Goal: Task Accomplishment & Management: Manage account settings

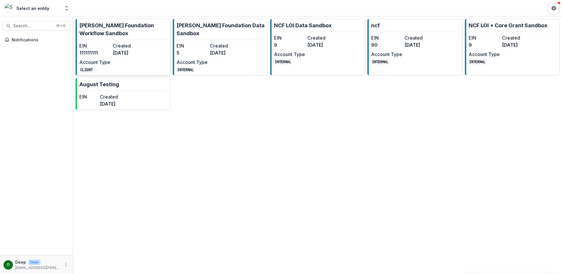
click at [130, 46] on dt "Created" at bounding box center [128, 45] width 31 height 7
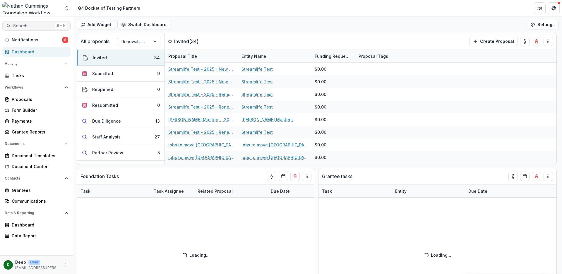
click at [40, 26] on span "Search..." at bounding box center [33, 25] width 40 height 5
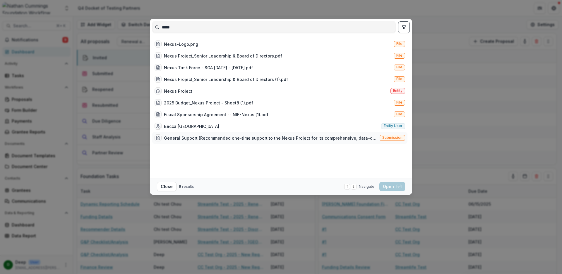
type input "*****"
click at [288, 136] on div "General Support (Recommended one-time support to the Nexus Project for its comp…" at bounding box center [271, 138] width 214 height 6
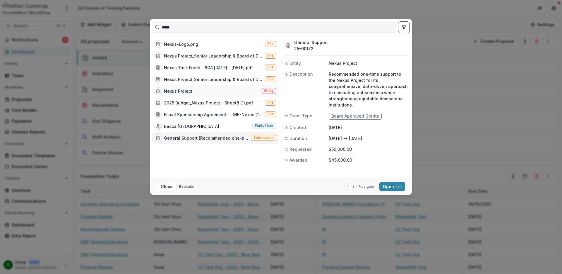
click at [201, 91] on div "Nexus Project Entity" at bounding box center [215, 91] width 127 height 12
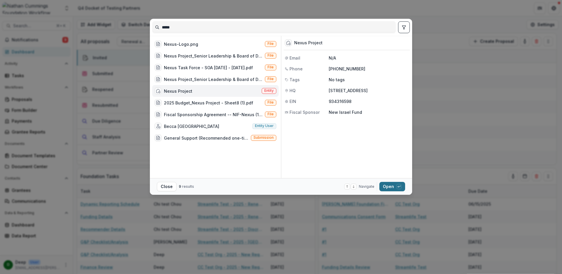
click at [399, 186] on icon "button" at bounding box center [399, 185] width 2 height 1
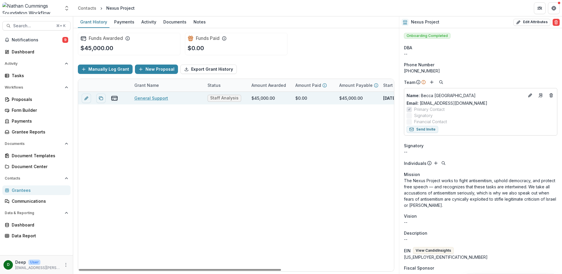
click at [150, 99] on link "General Support" at bounding box center [151, 98] width 34 height 6
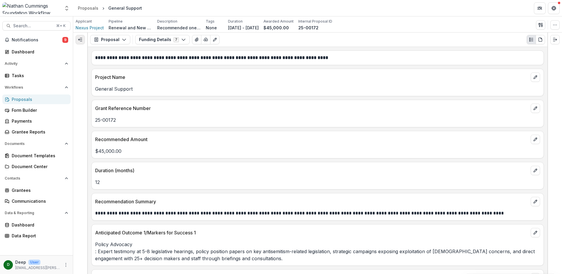
click at [82, 42] on icon "Expand left" at bounding box center [80, 39] width 5 height 5
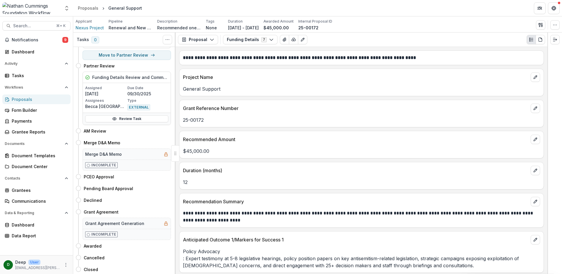
scroll to position [276, 0]
click at [158, 175] on button "Move here" at bounding box center [159, 175] width 24 height 7
select select "**********"
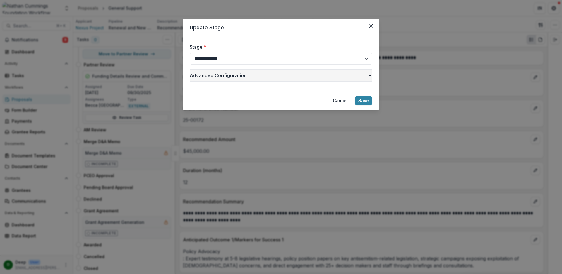
click at [252, 77] on span "Advanced Configuration" at bounding box center [279, 75] width 178 height 7
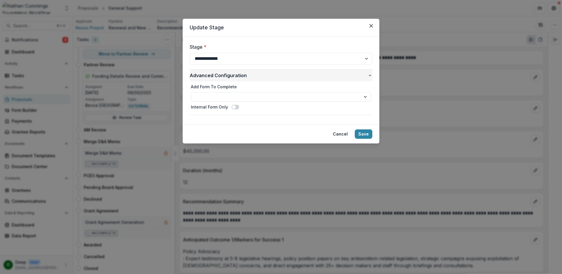
click at [252, 77] on span "Advanced Configuration" at bounding box center [279, 75] width 178 height 7
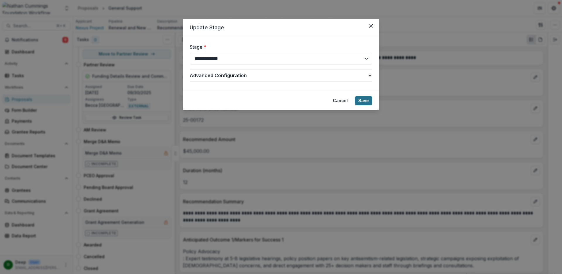
click at [362, 101] on button "Save" at bounding box center [364, 100] width 18 height 9
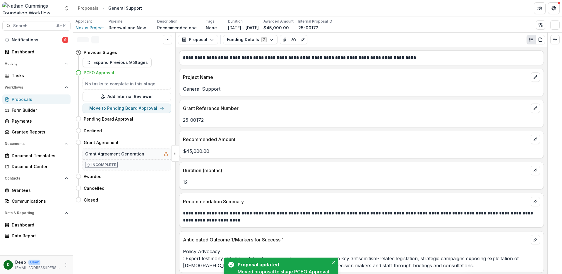
scroll to position [0, 0]
